Goal: Task Accomplishment & Management: Manage account settings

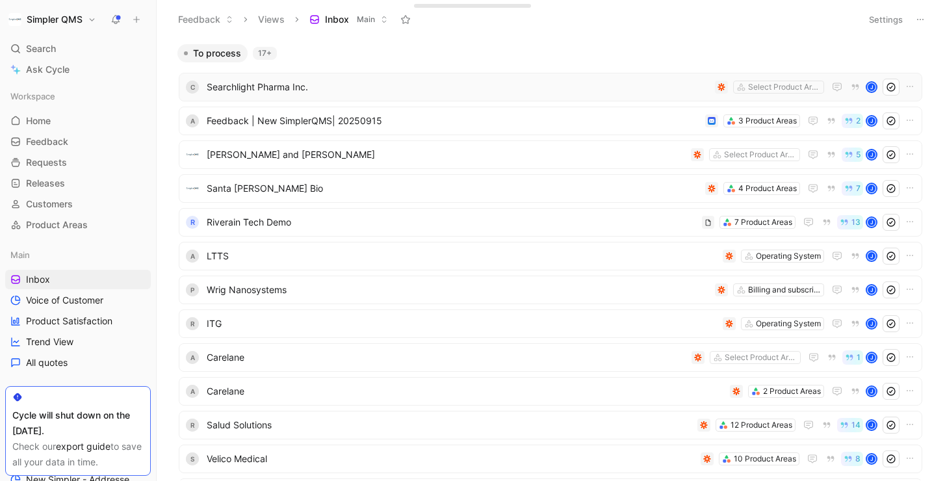
click at [470, 86] on span "Searchlight Pharma Inc." at bounding box center [458, 87] width 503 height 16
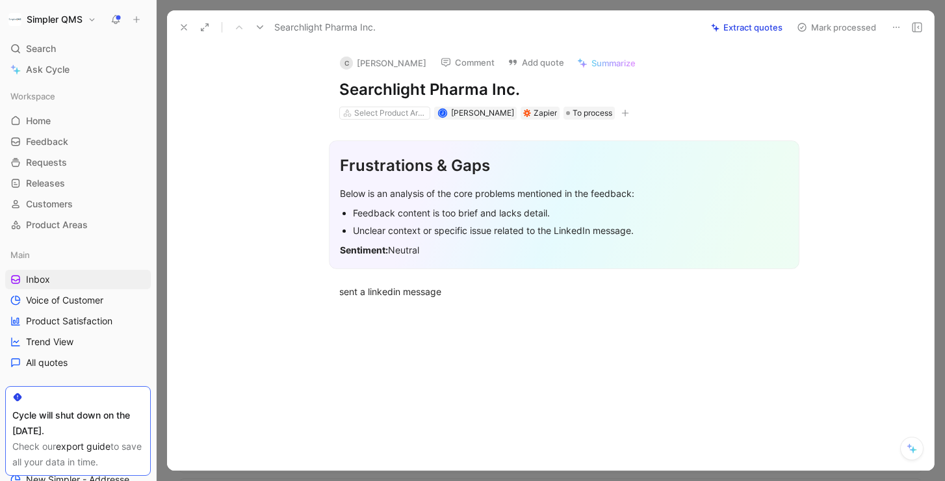
click at [893, 29] on icon at bounding box center [896, 27] width 10 height 10
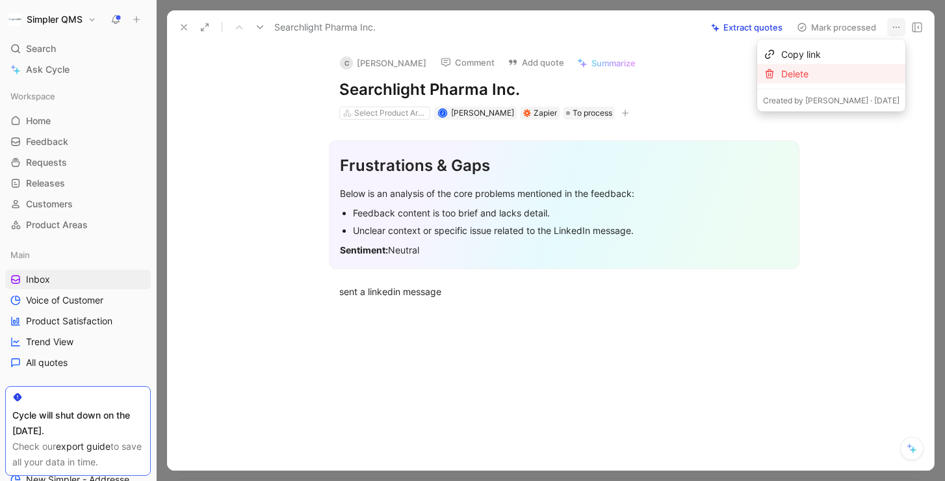
click at [828, 71] on div "Delete" at bounding box center [840, 74] width 118 height 16
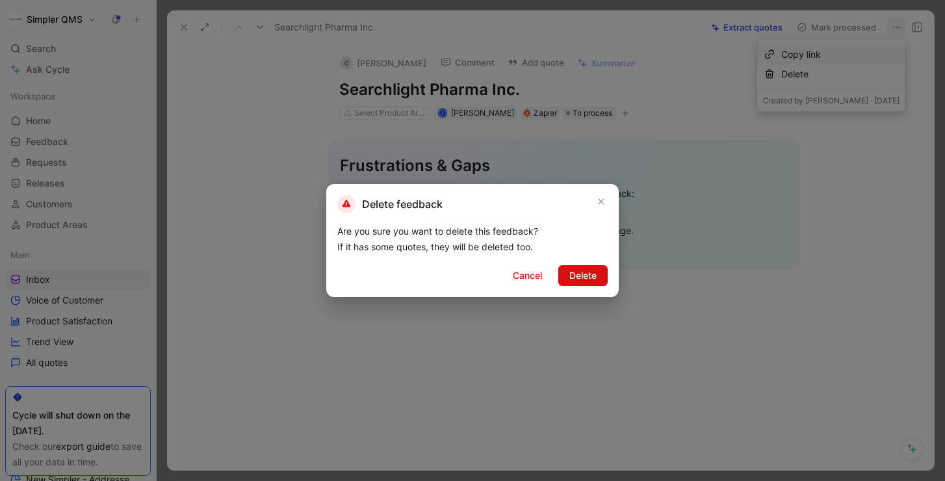
click at [584, 275] on span "Delete" at bounding box center [582, 276] width 27 height 16
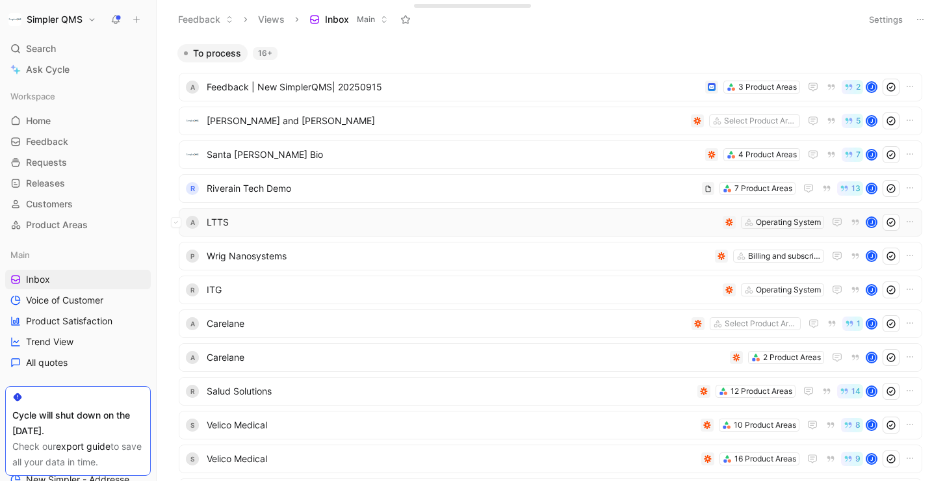
click at [337, 220] on span "LTTS" at bounding box center [462, 222] width 511 height 16
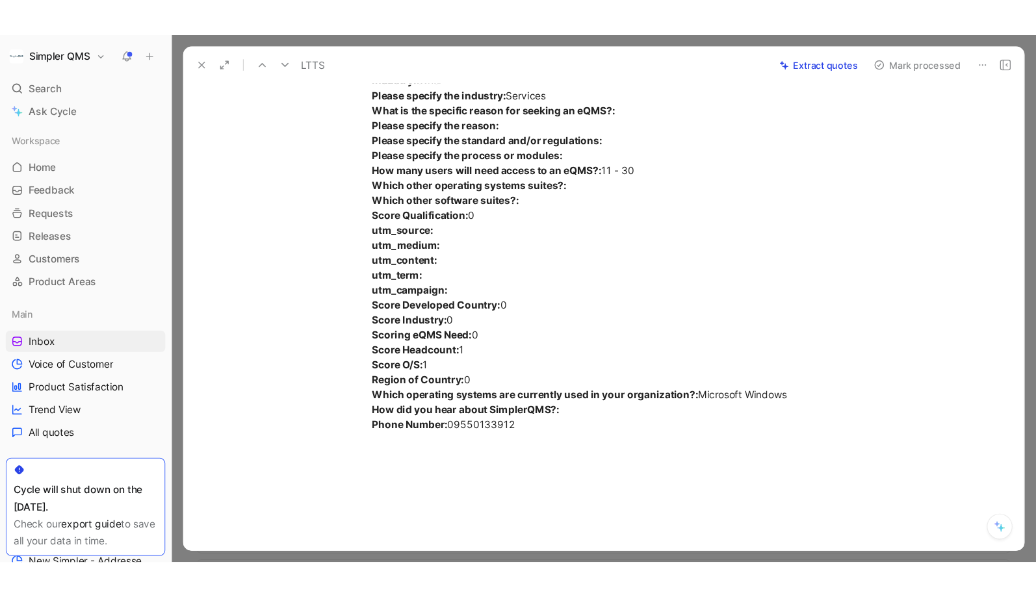
scroll to position [512, 0]
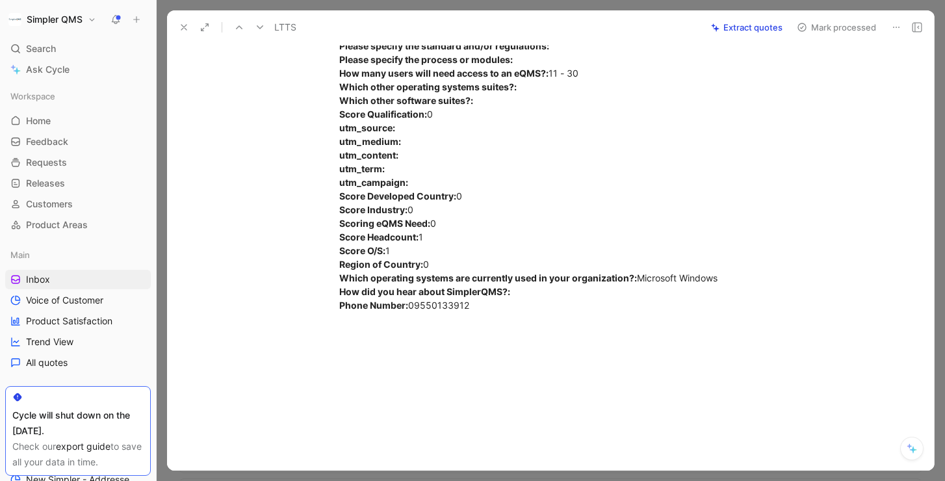
click at [894, 25] on icon at bounding box center [896, 27] width 10 height 10
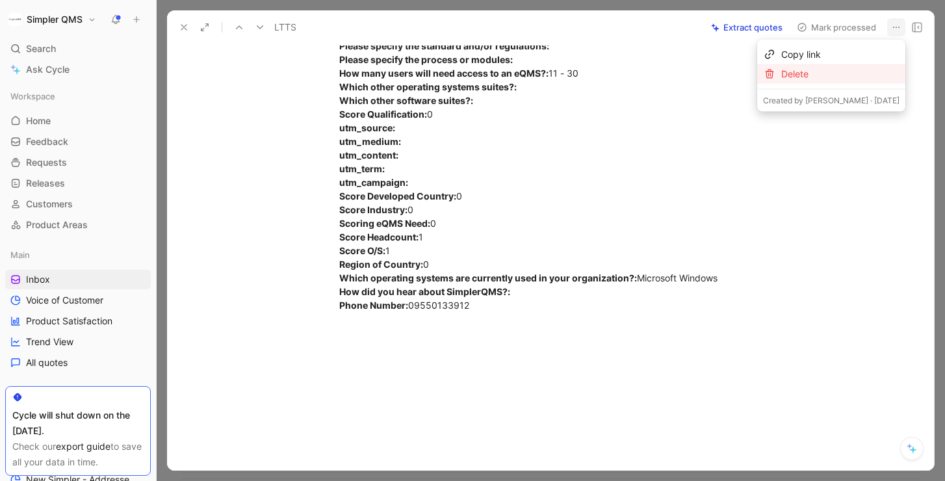
click at [843, 78] on div "Delete" at bounding box center [840, 74] width 118 height 16
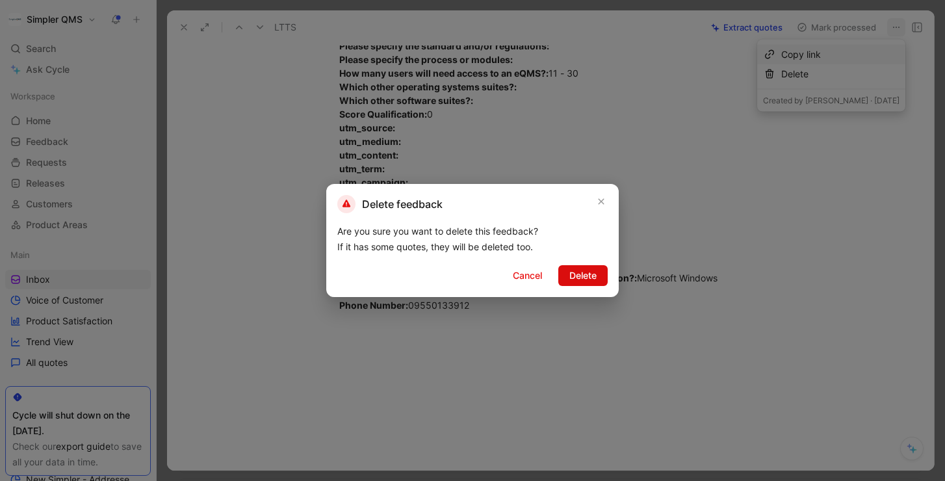
click at [594, 275] on span "Delete" at bounding box center [582, 276] width 27 height 16
